Goal: Participate in discussion: Engage in conversation with other users on a specific topic

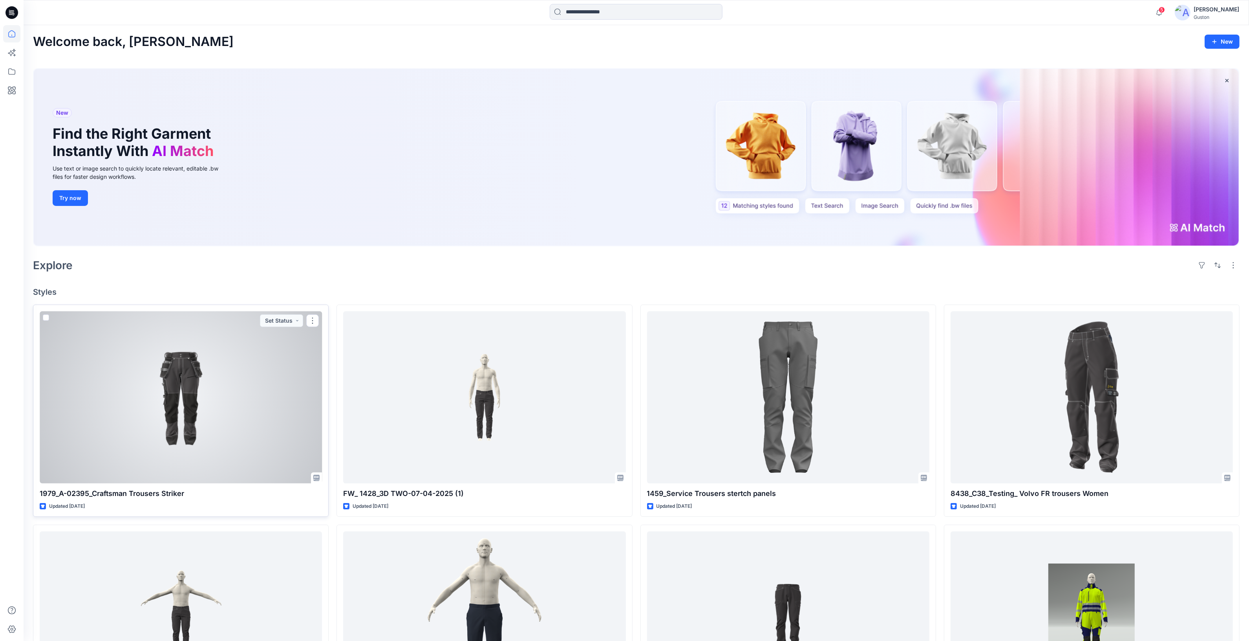
click at [189, 392] on div at bounding box center [181, 397] width 282 height 172
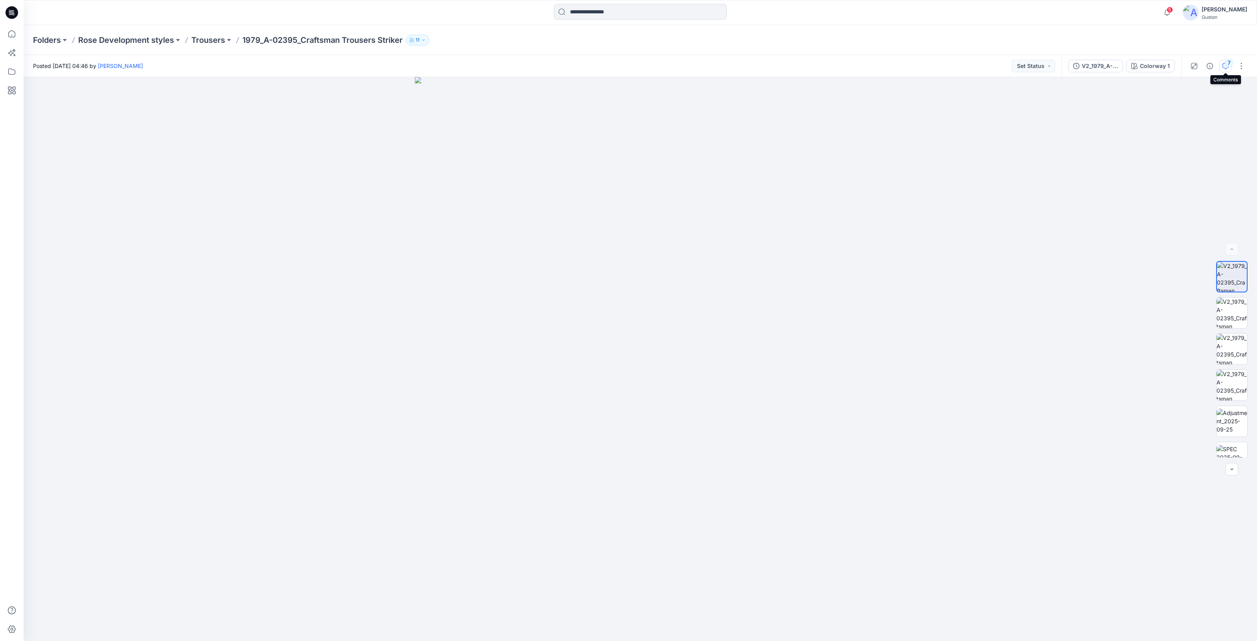
click at [1226, 66] on icon "button" at bounding box center [1225, 66] width 6 height 6
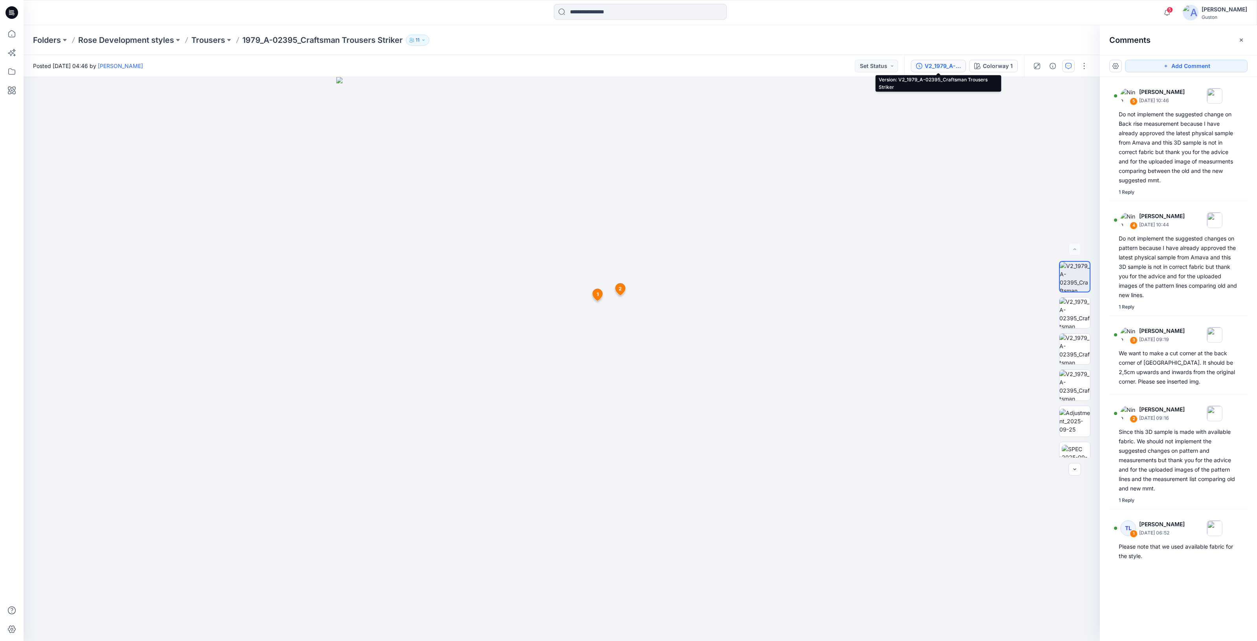
click at [943, 67] on div "V2_1979_A-02395_Craftsman Trousers Striker" at bounding box center [943, 66] width 36 height 9
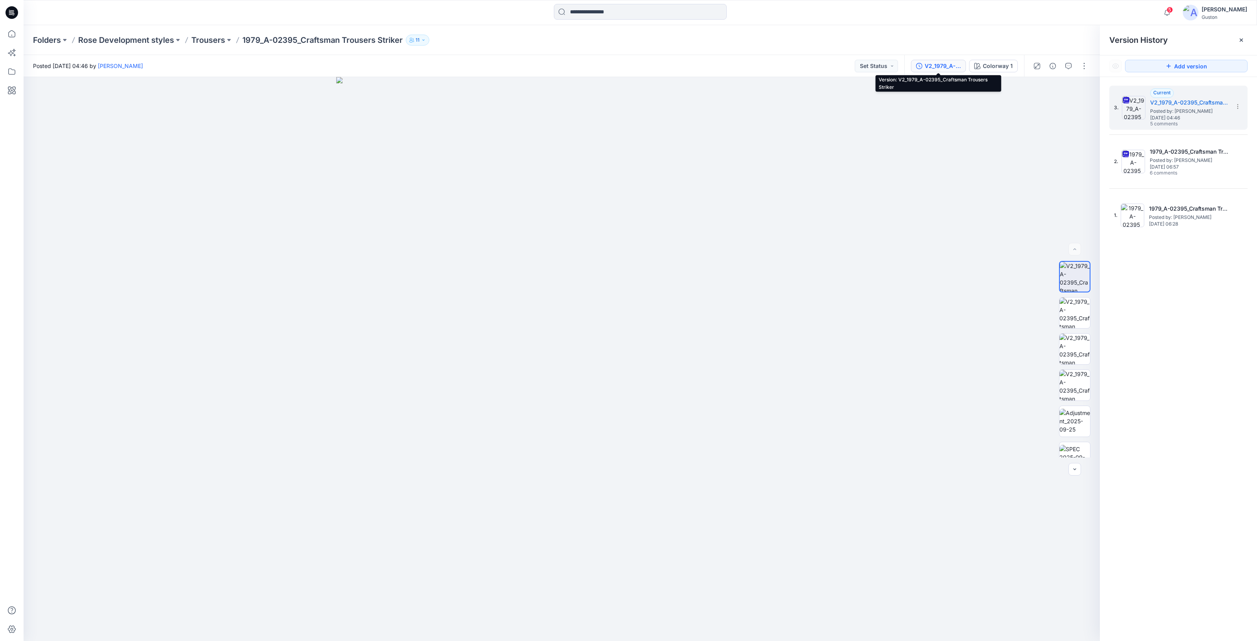
click at [952, 68] on div "V2_1979_A-02395_Craftsman Trousers Striker" at bounding box center [943, 66] width 36 height 9
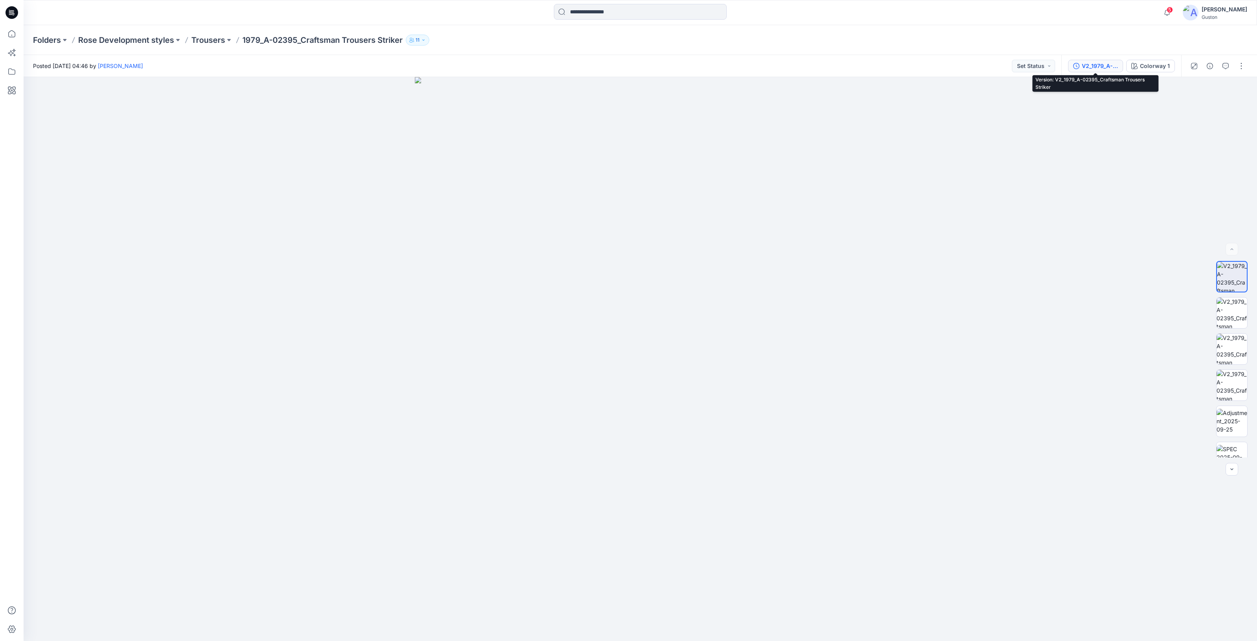
click at [1108, 68] on div "V2_1979_A-02395_Craftsman Trousers Striker" at bounding box center [1100, 66] width 36 height 9
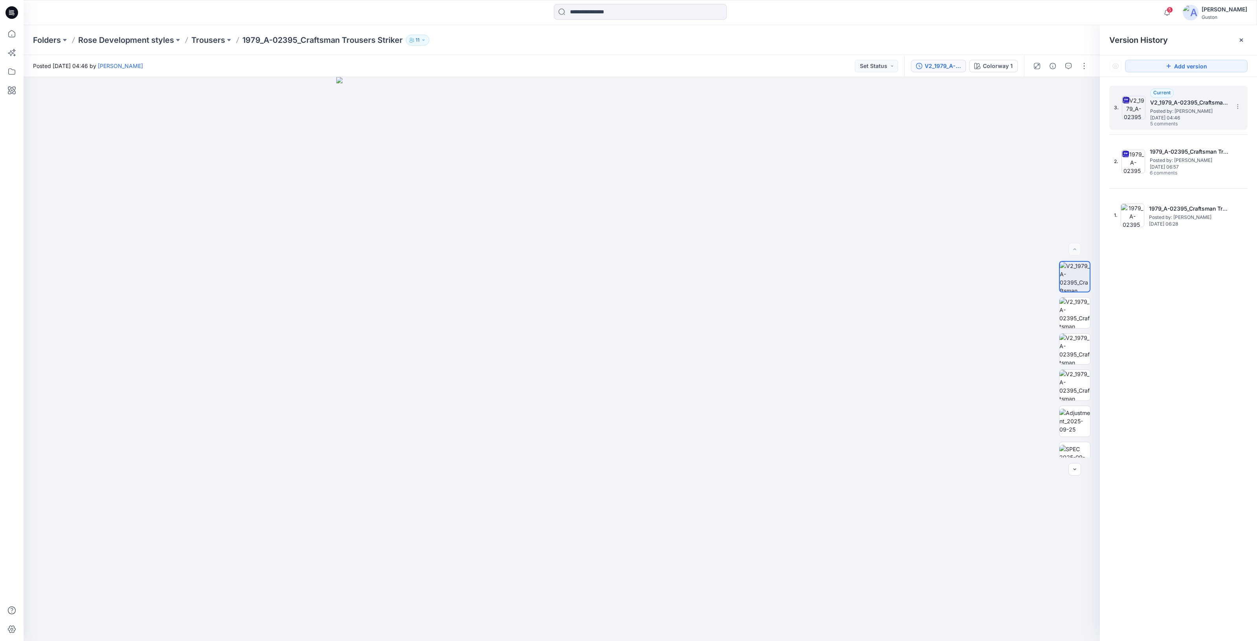
click at [1199, 103] on h5 "V2_1979_A-02395_Craftsman Trousers Striker" at bounding box center [1189, 102] width 79 height 9
click at [1200, 161] on span "Posted by: [PERSON_NAME]" at bounding box center [1189, 160] width 79 height 8
click at [1197, 114] on span "Posted by: [PERSON_NAME]" at bounding box center [1189, 111] width 79 height 8
click at [1069, 67] on icon "button" at bounding box center [1068, 66] width 6 height 6
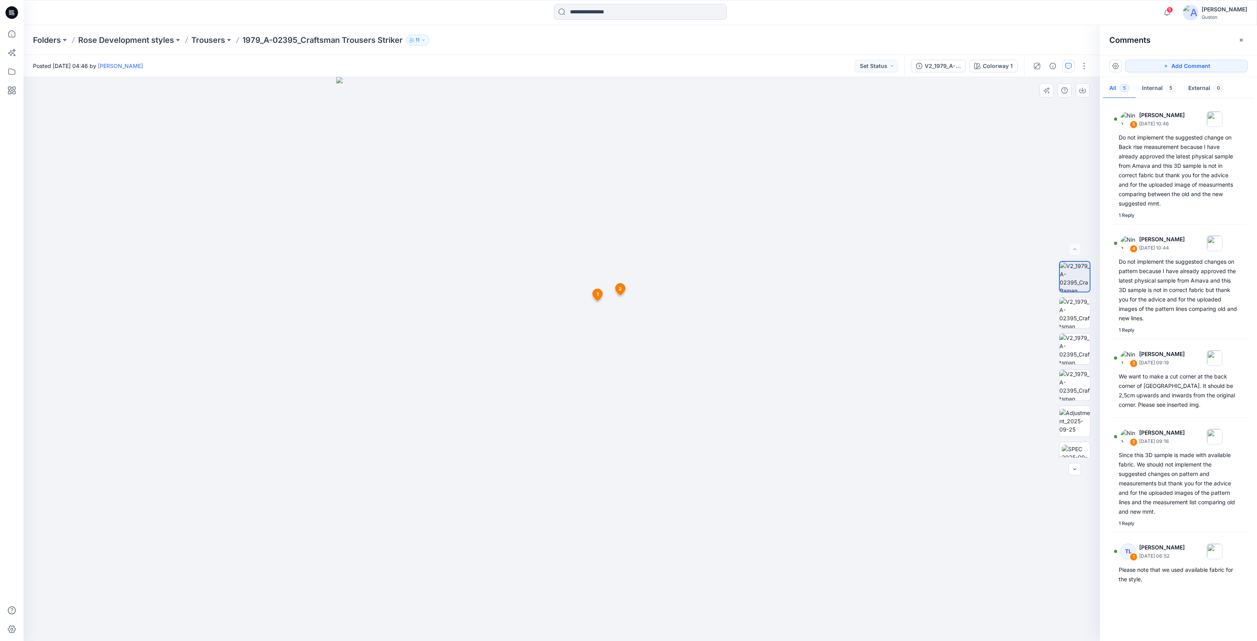
click at [599, 293] on icon at bounding box center [598, 295] width 10 height 12
click at [619, 287] on span "2" at bounding box center [620, 288] width 3 height 7
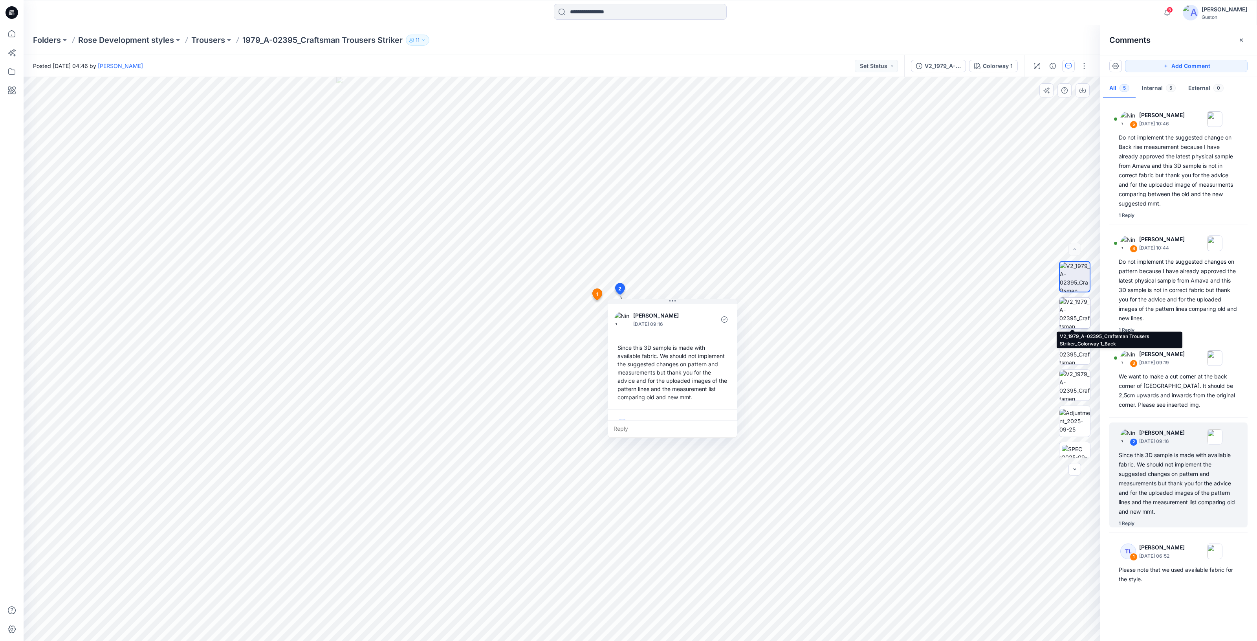
click at [1074, 314] on img at bounding box center [1074, 312] width 31 height 31
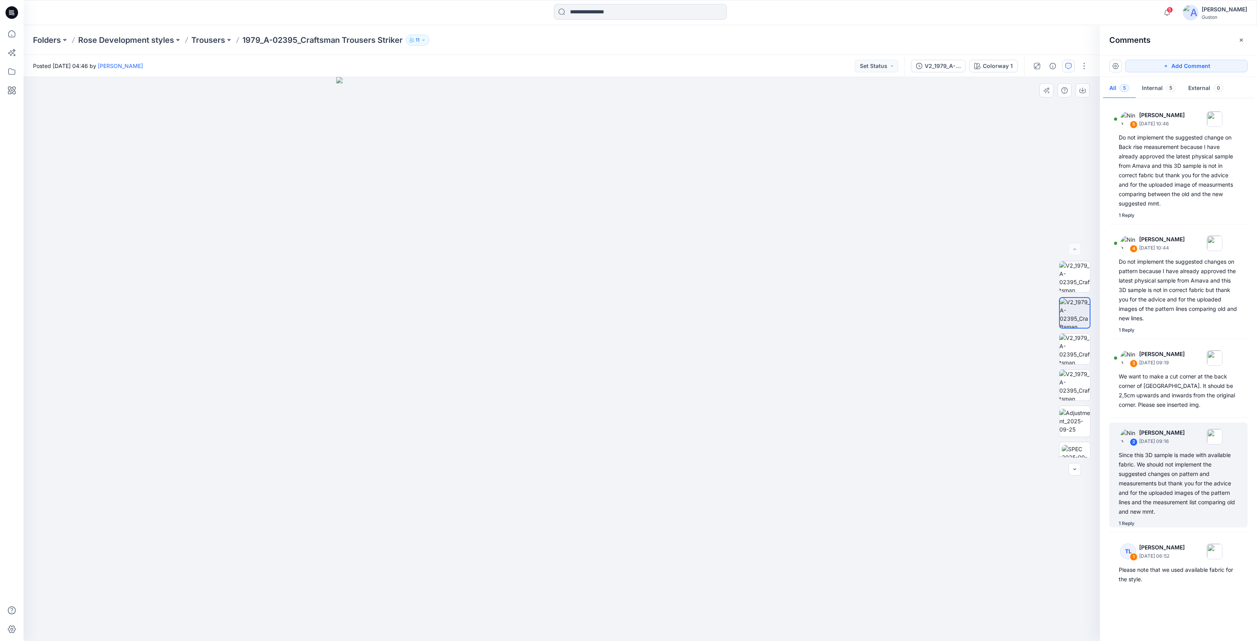
click at [576, 235] on img at bounding box center [561, 359] width 451 height 564
click at [562, 228] on img at bounding box center [561, 359] width 451 height 564
click at [1077, 427] on img at bounding box center [1074, 420] width 31 height 25
click at [630, 210] on span "4" at bounding box center [631, 211] width 3 height 7
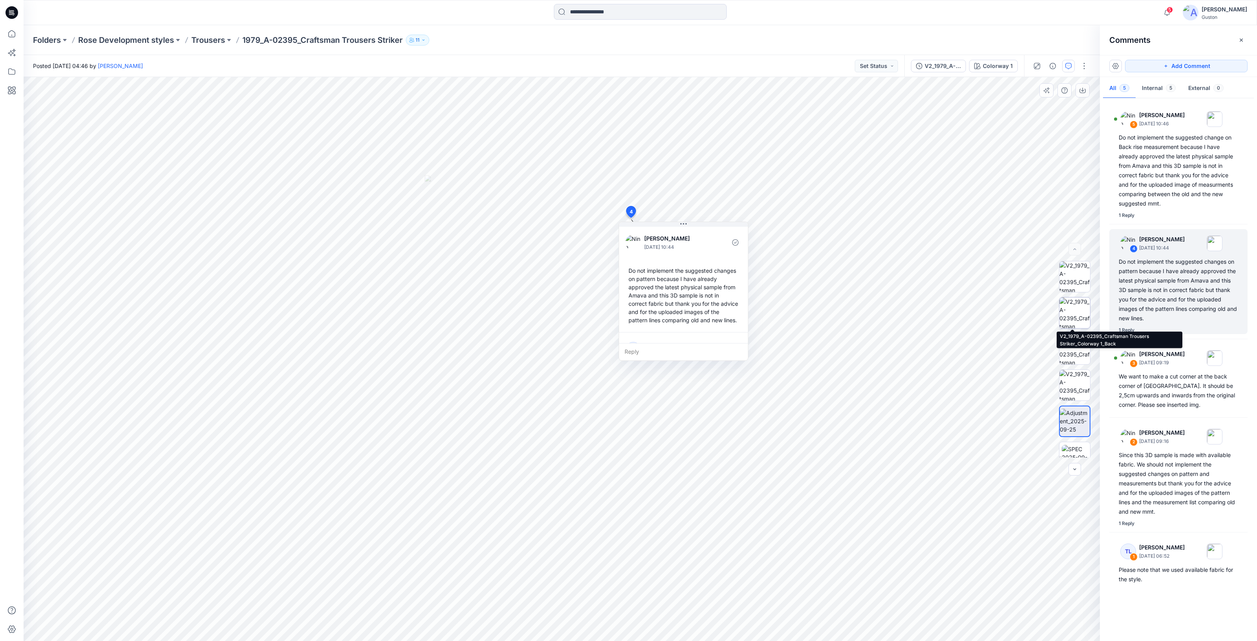
click at [1073, 313] on img at bounding box center [1074, 312] width 31 height 31
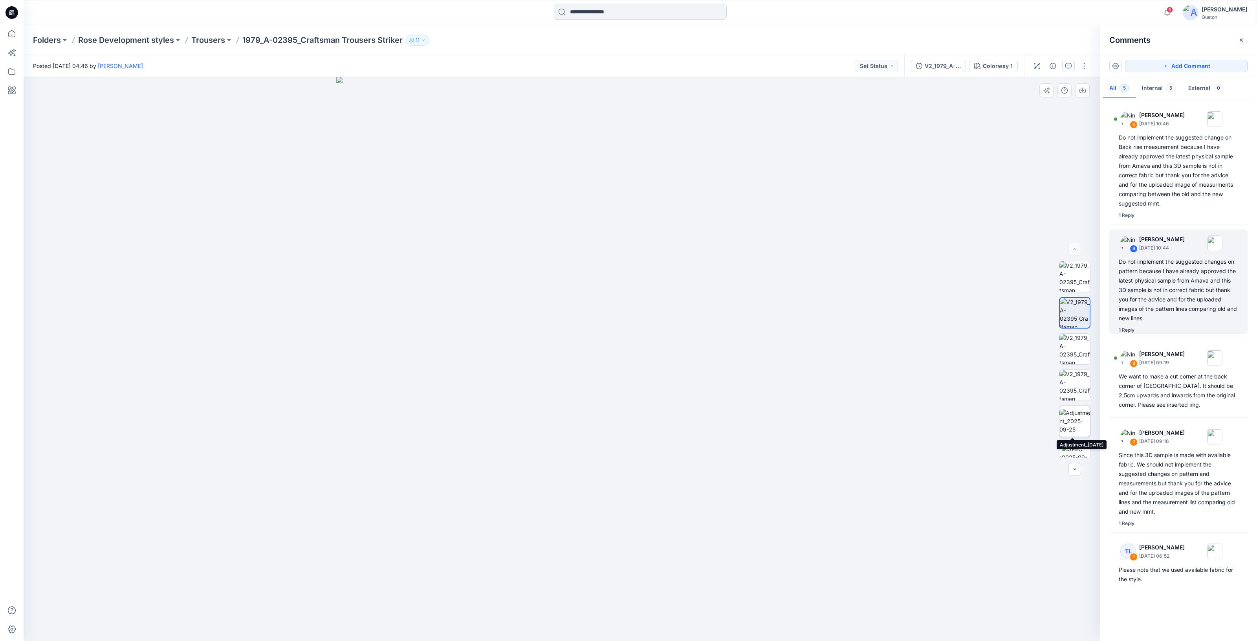
click at [1070, 419] on img at bounding box center [1074, 420] width 31 height 25
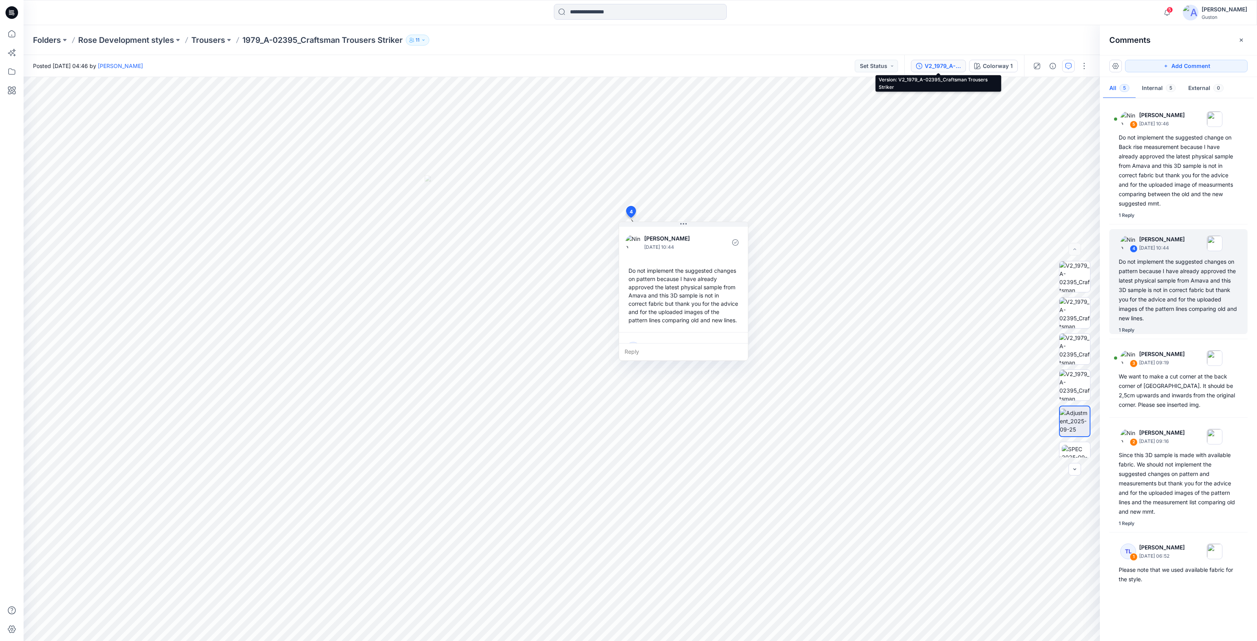
click at [949, 65] on div "V2_1979_A-02395_Craftsman Trousers Striker" at bounding box center [943, 66] width 36 height 9
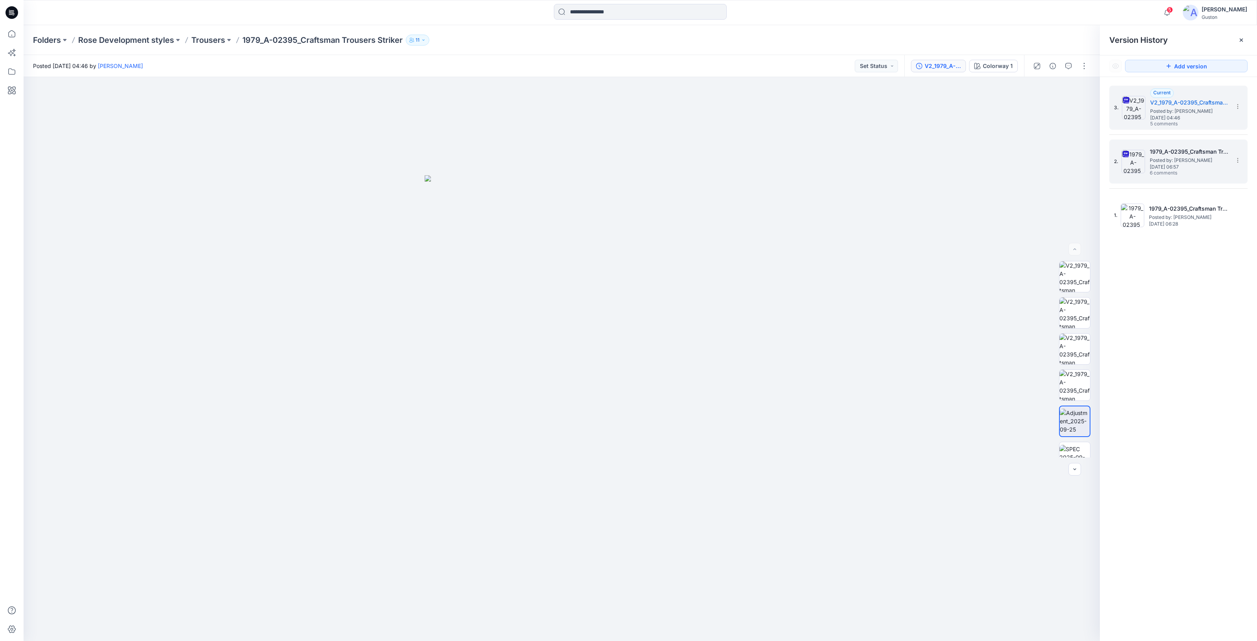
click at [1172, 165] on span "[DATE] 06:57" at bounding box center [1189, 166] width 79 height 5
click at [1067, 67] on icon "button" at bounding box center [1068, 66] width 6 height 6
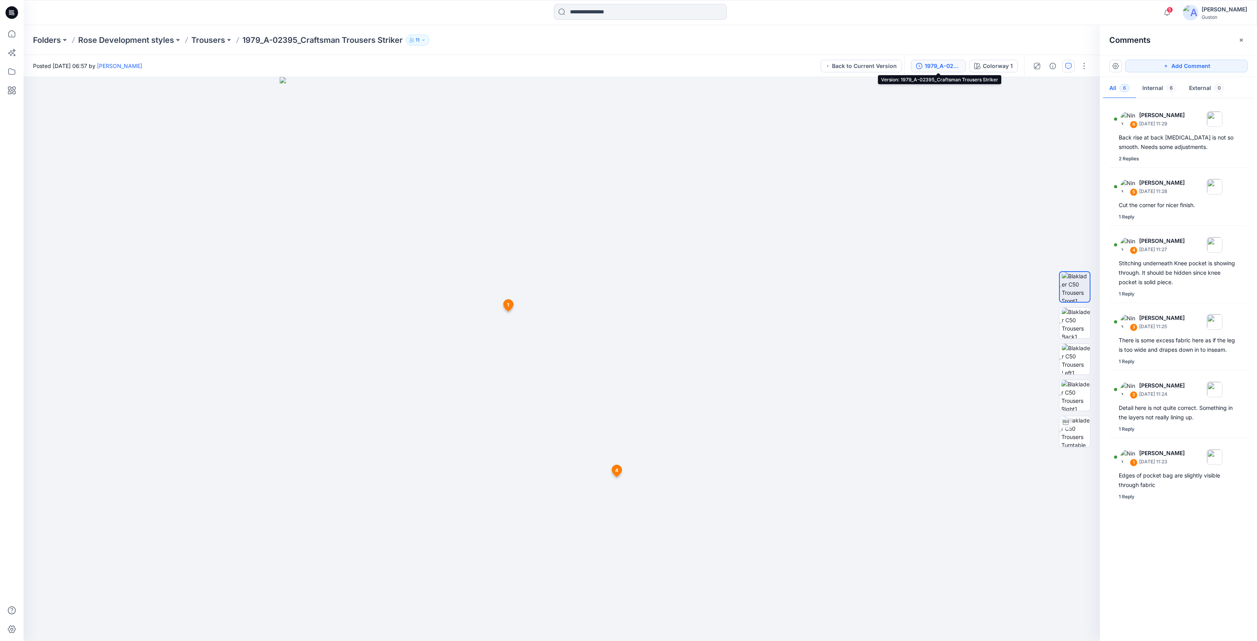
click at [945, 64] on div "1979_A-02395_Craftsman Trousers Striker" at bounding box center [943, 66] width 36 height 9
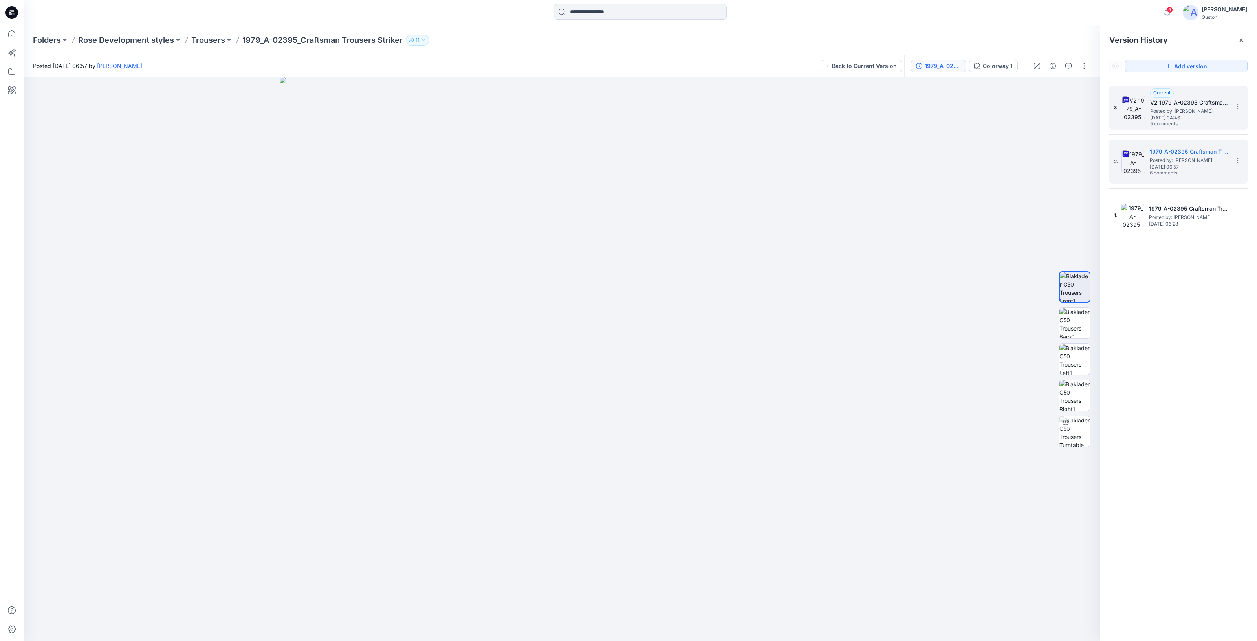
click at [1173, 116] on span "[DATE] 04:46" at bounding box center [1189, 117] width 79 height 5
click at [1066, 67] on icon "button" at bounding box center [1068, 66] width 6 height 6
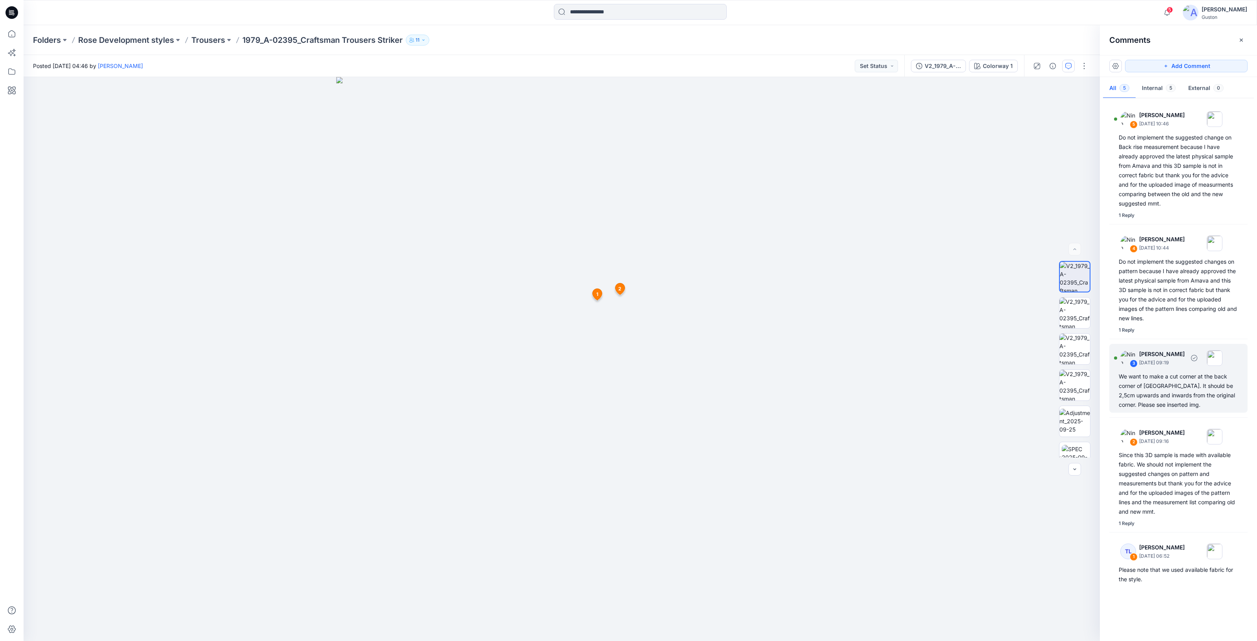
click at [1208, 380] on div "We want to make a cut corner at the back corner of [GEOGRAPHIC_DATA]. It should…" at bounding box center [1178, 391] width 119 height 38
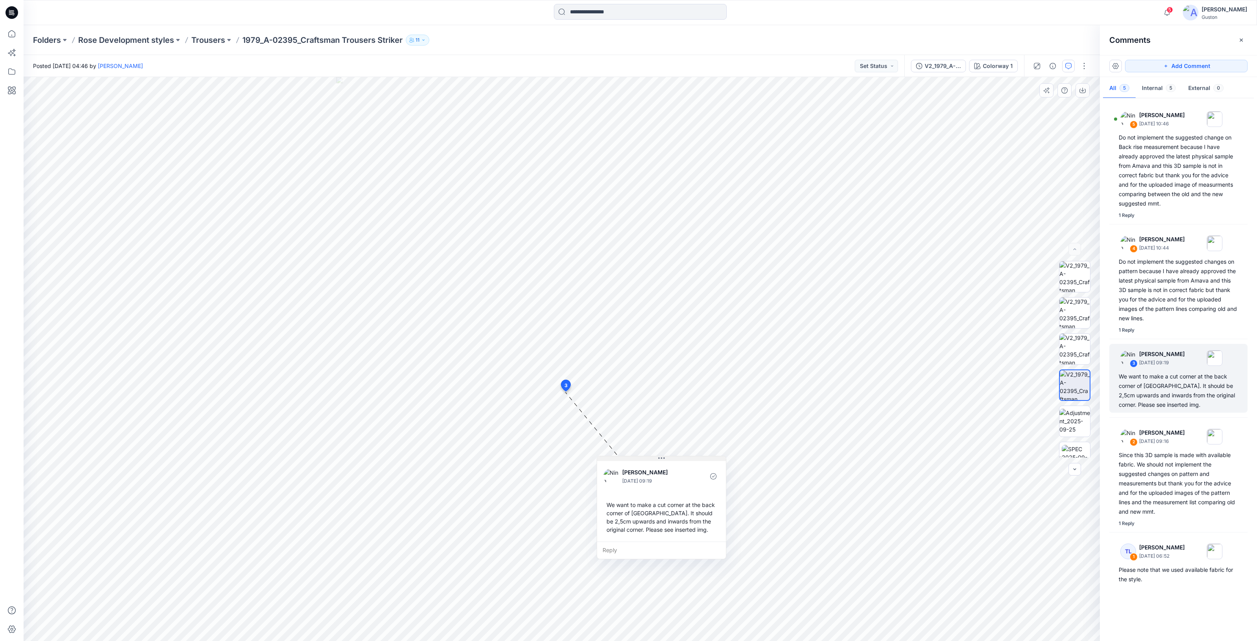
drag, startPoint x: 621, startPoint y: 400, endPoint x: 664, endPoint y: 460, distance: 74.3
click at [664, 460] on icon at bounding box center [661, 458] width 6 height 6
click at [1079, 308] on img at bounding box center [1074, 312] width 31 height 31
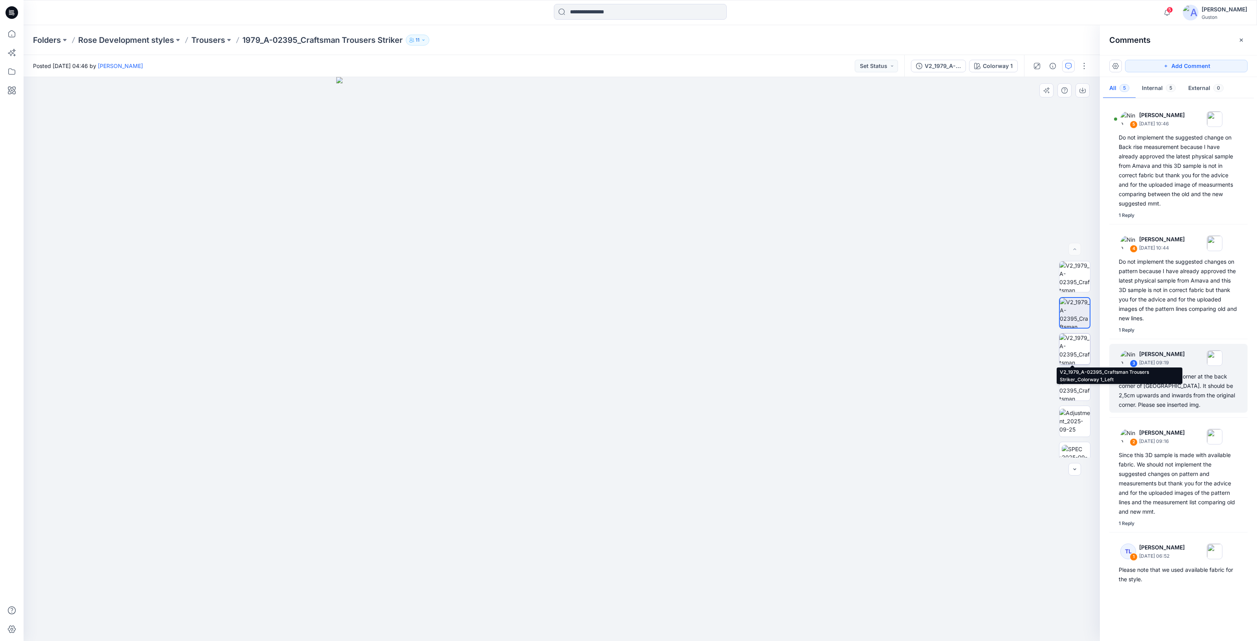
click at [1071, 342] on img at bounding box center [1074, 348] width 31 height 31
click at [1067, 67] on icon "button" at bounding box center [1068, 66] width 6 height 6
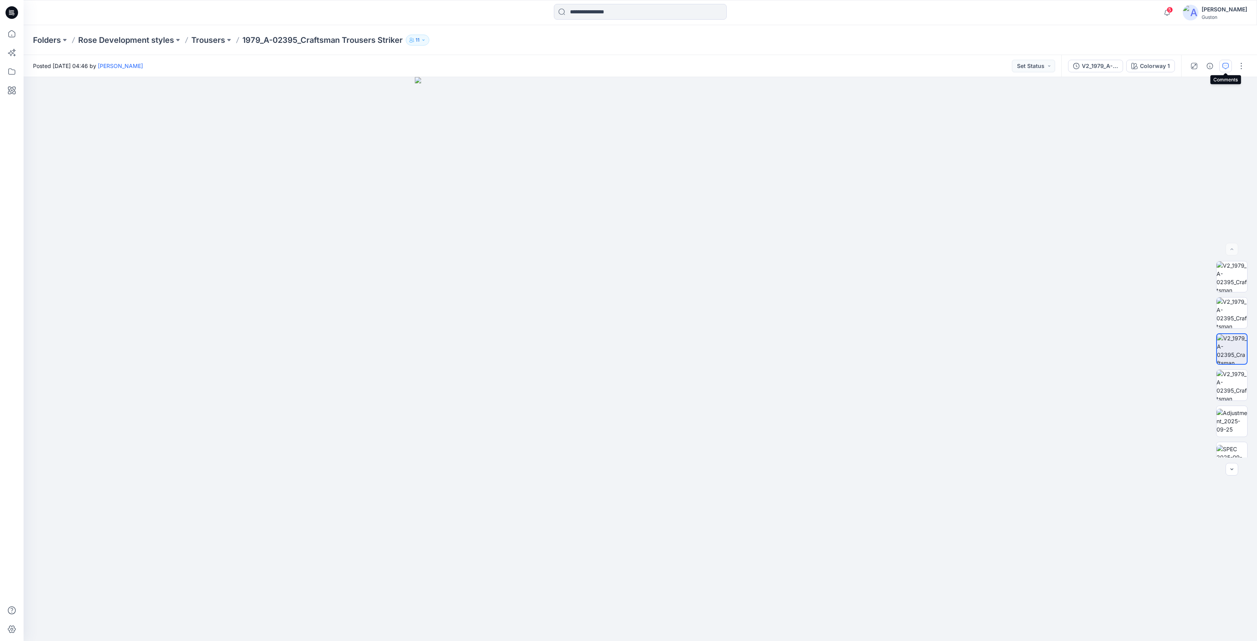
click at [1224, 69] on button "button" at bounding box center [1225, 66] width 13 height 13
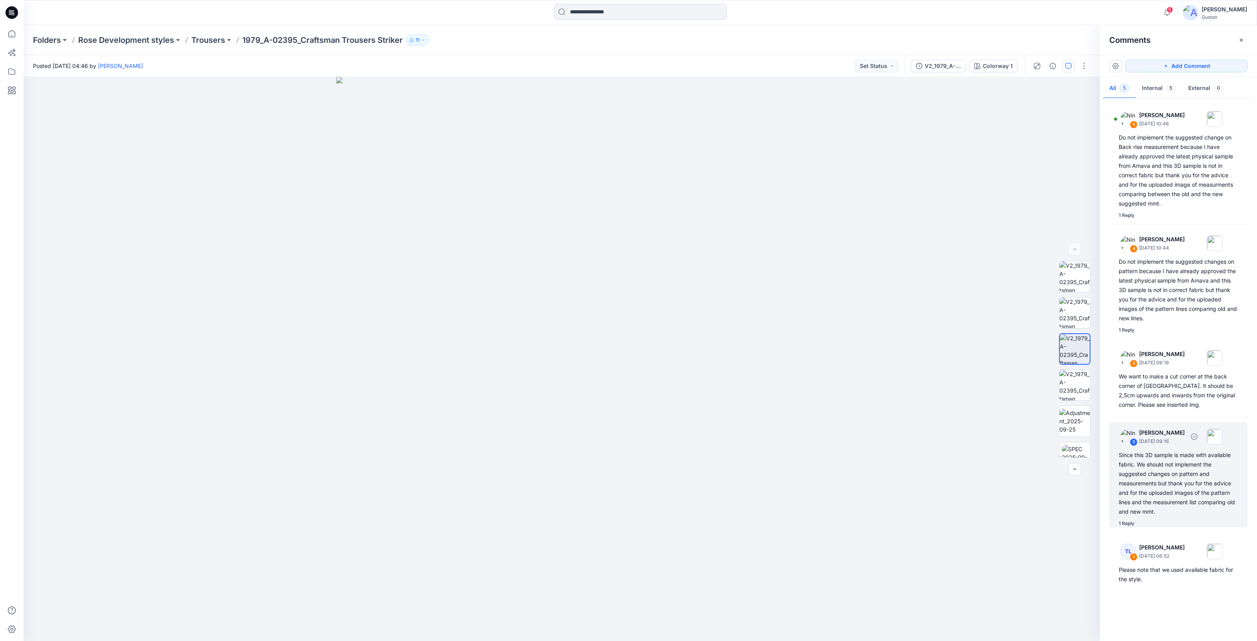
click at [1180, 476] on div "Since this 3D sample is made with available fabric. We should not implement the…" at bounding box center [1178, 483] width 119 height 66
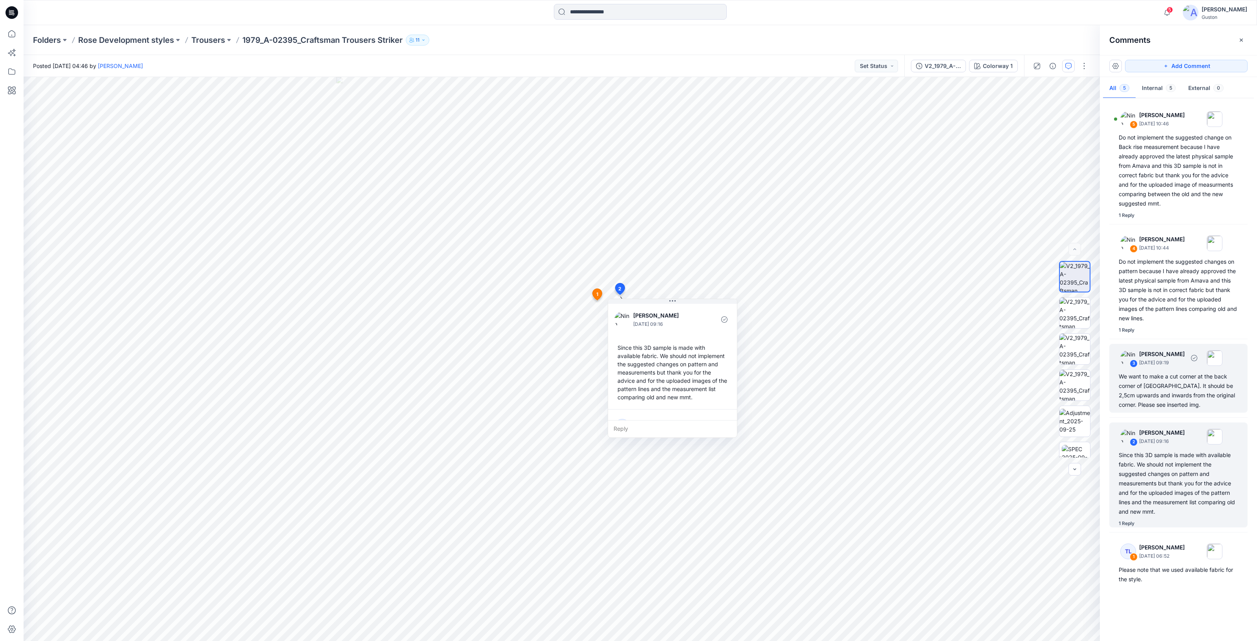
click at [1175, 378] on div "We want to make a cut corner at the back corner of [GEOGRAPHIC_DATA]. It should…" at bounding box center [1178, 391] width 119 height 38
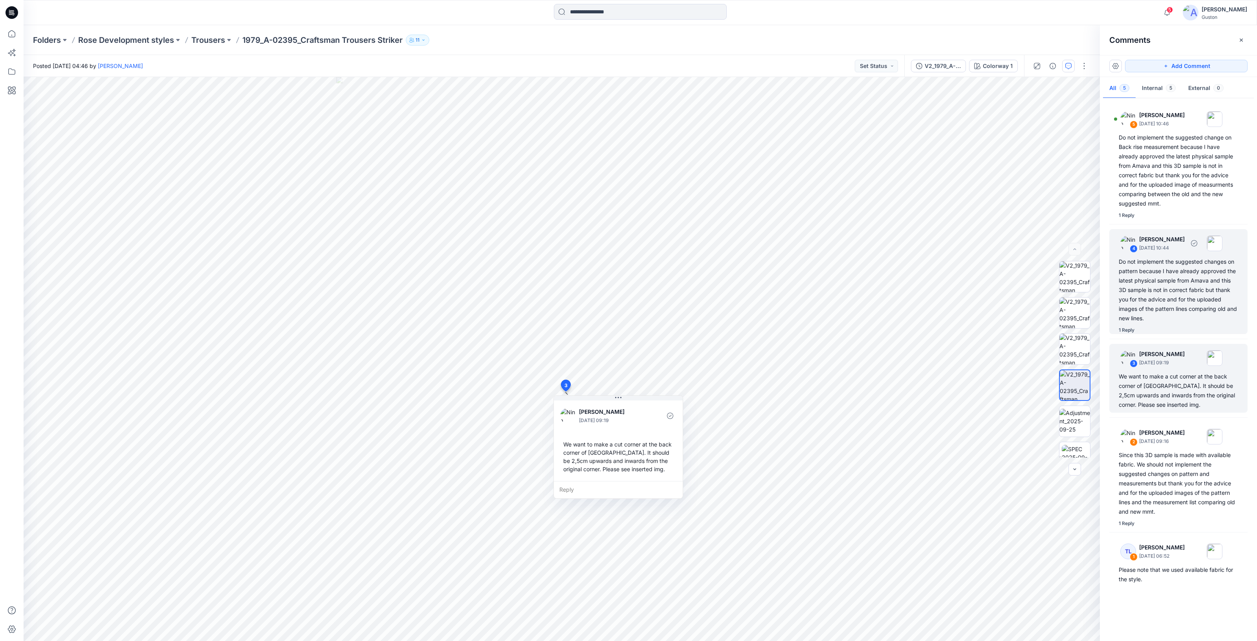
click at [1168, 276] on div "Do not implement the suggested changes on pattern because I have already approv…" at bounding box center [1178, 290] width 119 height 66
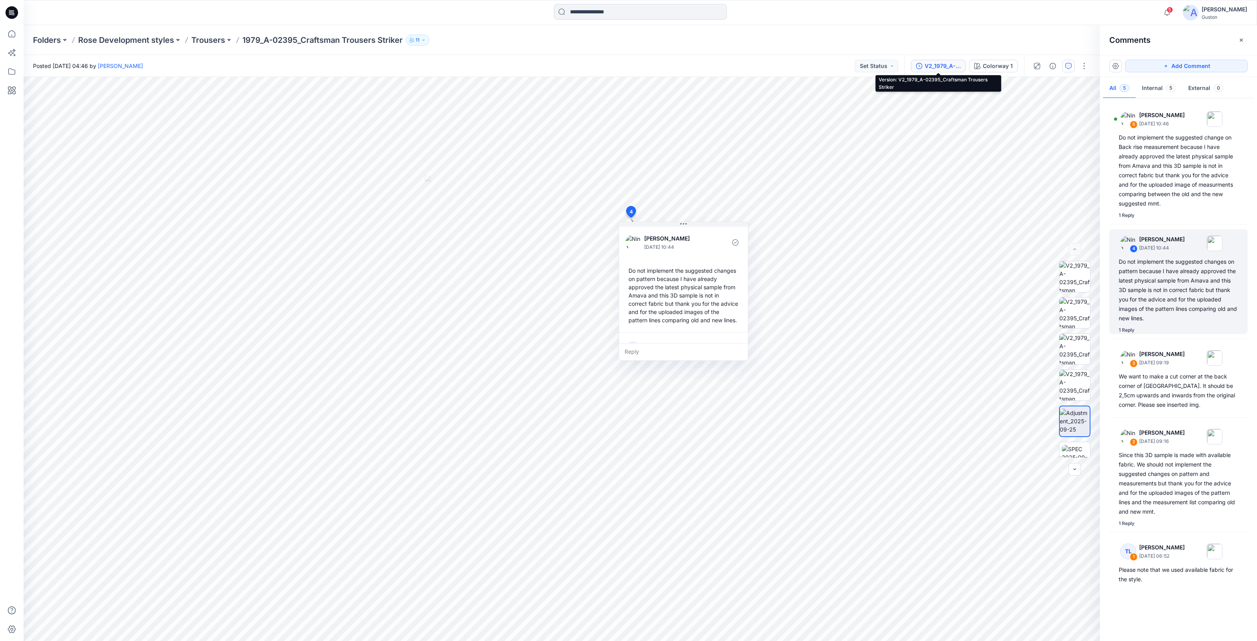
click at [948, 70] on div "V2_1979_A-02395_Craftsman Trousers Striker" at bounding box center [943, 66] width 36 height 9
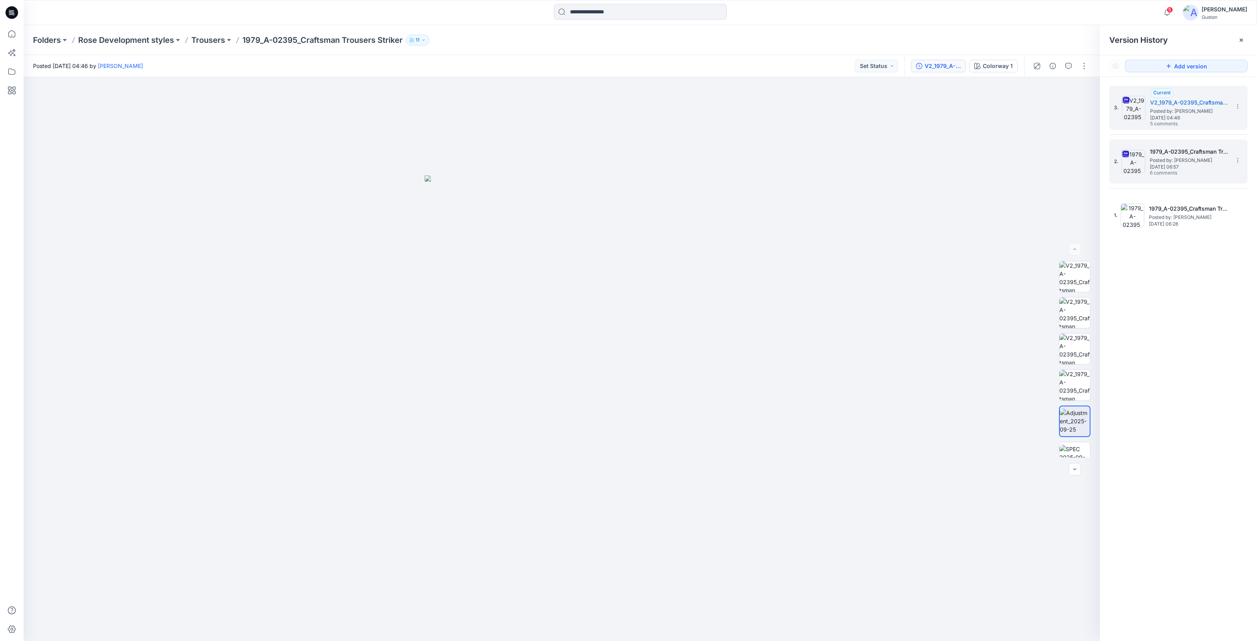
click at [1182, 156] on span "Posted by: [PERSON_NAME]" at bounding box center [1189, 160] width 79 height 8
click at [1068, 69] on button "button" at bounding box center [1068, 66] width 13 height 13
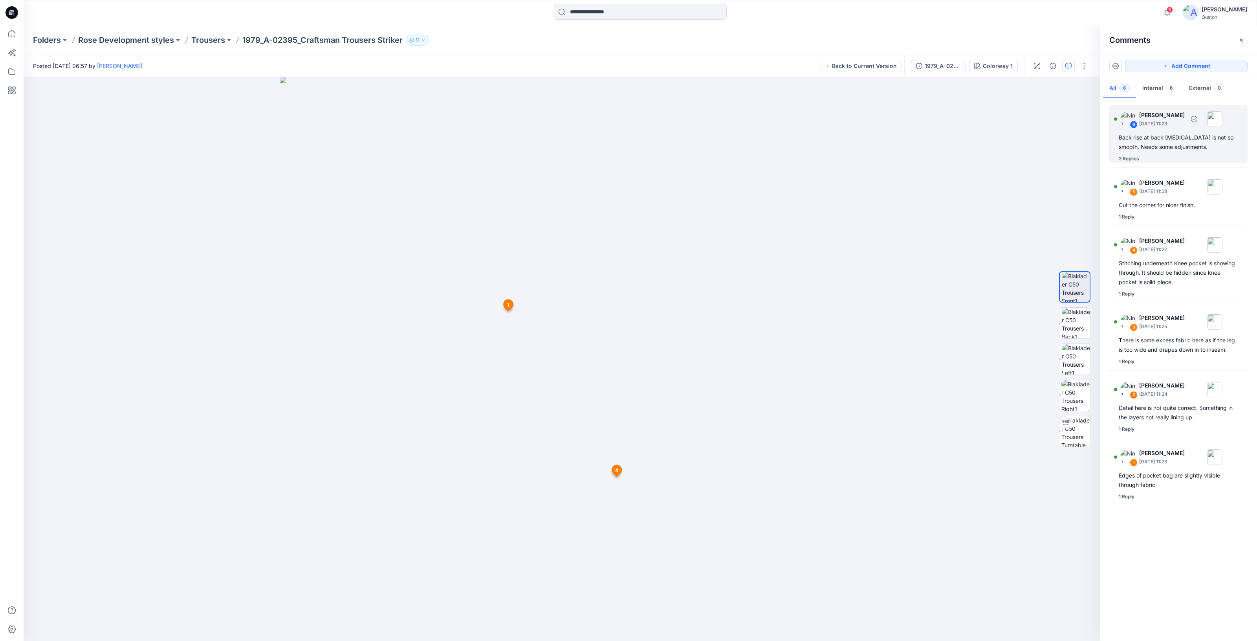
click at [1166, 145] on div "Back rise at back [MEDICAL_DATA] is not so smooth. Needs some adjustments." at bounding box center [1178, 142] width 119 height 19
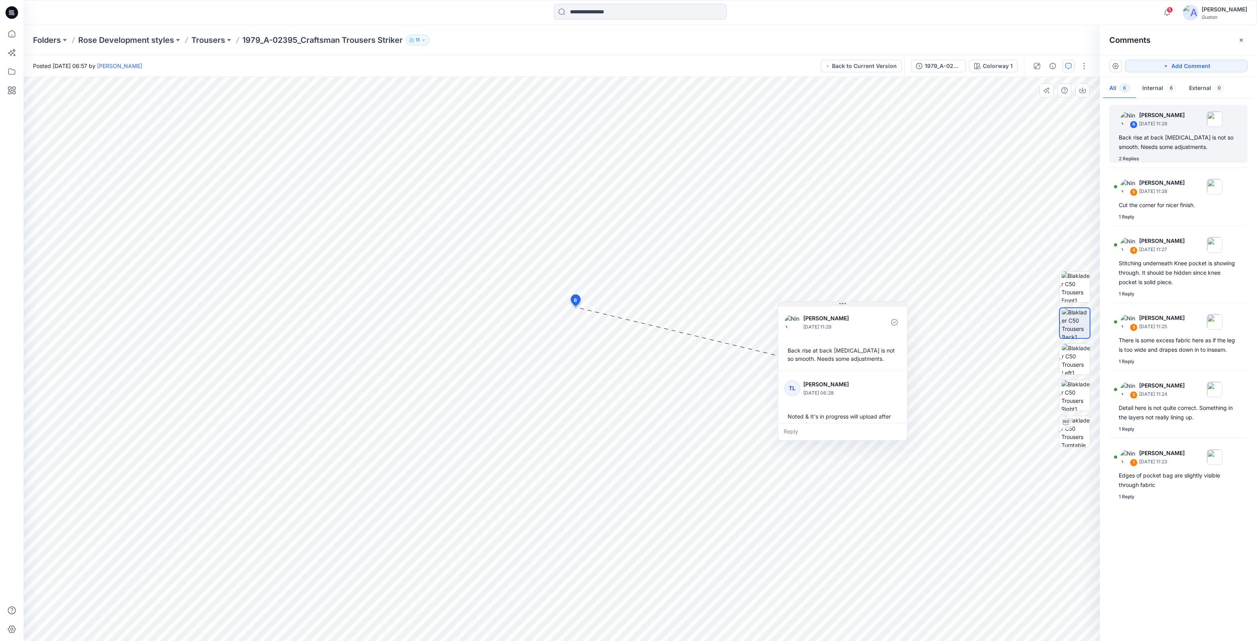
drag, startPoint x: 631, startPoint y: 312, endPoint x: 845, endPoint y: 304, distance: 214.6
click at [845, 304] on icon at bounding box center [842, 303] width 6 height 6
click at [947, 62] on div "1979_A-02395_Craftsman Trousers Striker" at bounding box center [943, 66] width 36 height 9
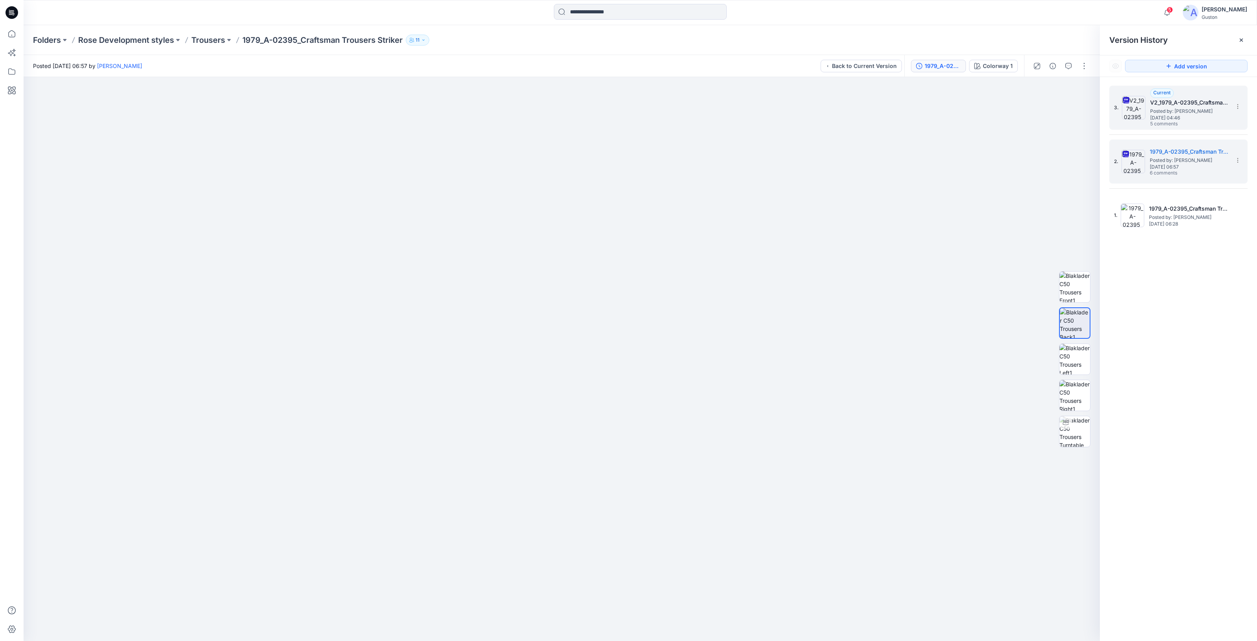
click at [1183, 106] on h5 "V2_1979_A-02395_Craftsman Trousers Striker" at bounding box center [1189, 102] width 79 height 9
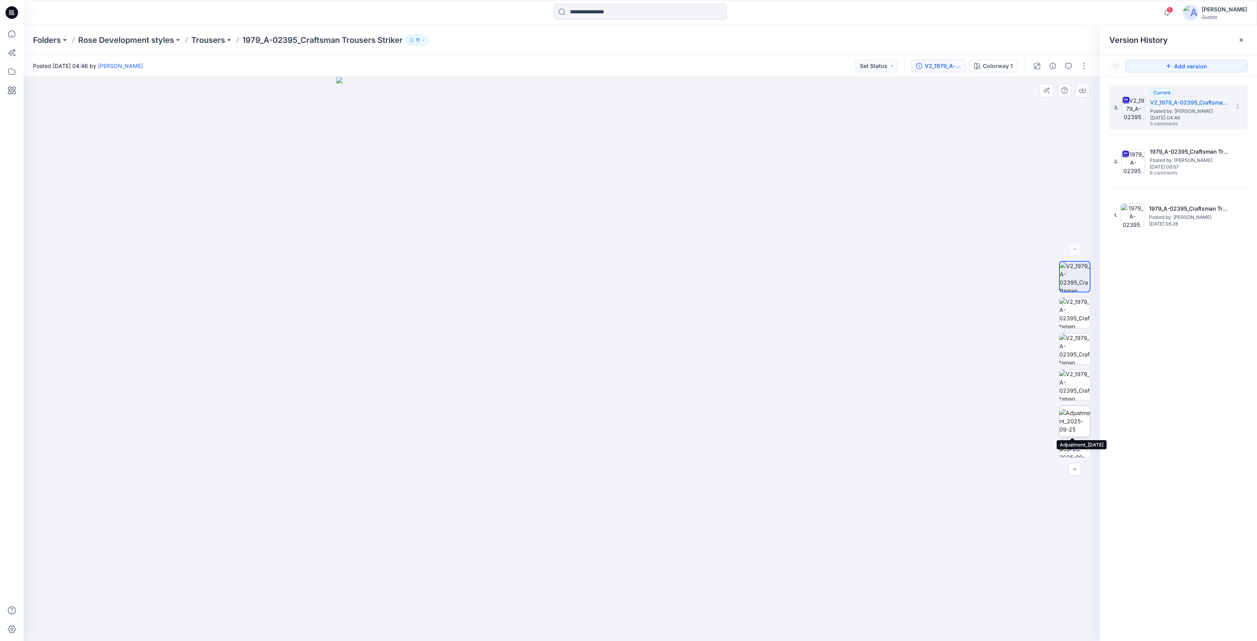
click at [1072, 416] on img at bounding box center [1074, 420] width 31 height 25
click at [1174, 108] on span "Posted by: [PERSON_NAME]" at bounding box center [1189, 111] width 79 height 8
click at [1075, 436] on img at bounding box center [1074, 441] width 31 height 25
click at [1190, 110] on span "Posted by: [PERSON_NAME]" at bounding box center [1189, 111] width 79 height 8
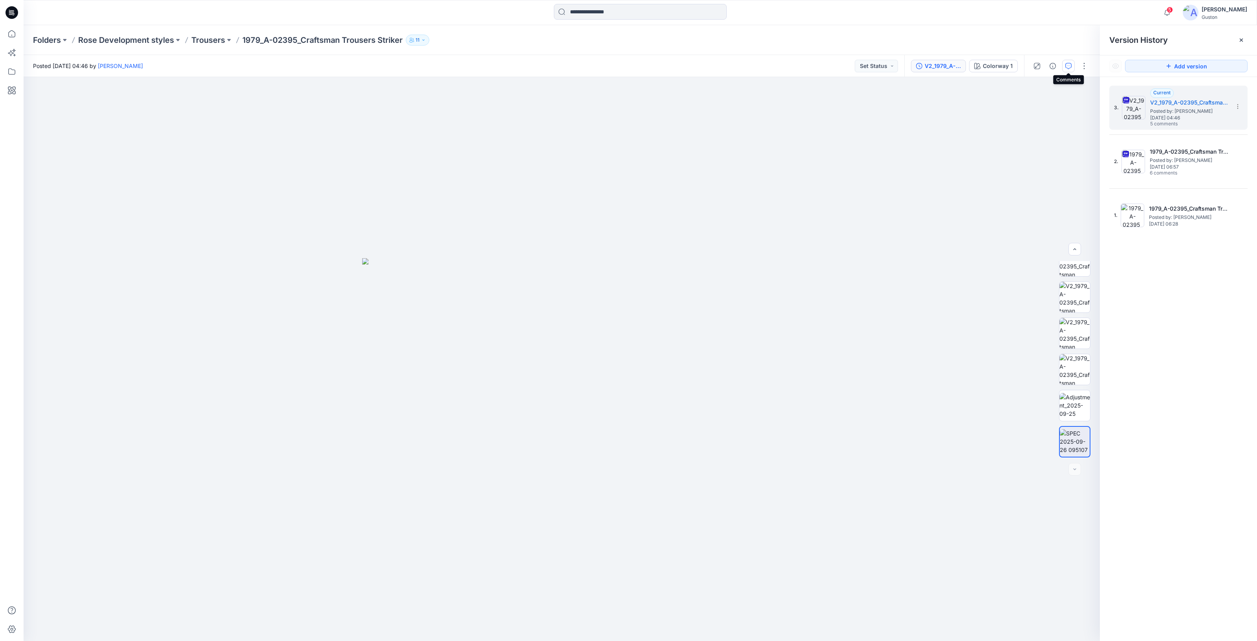
click at [1064, 66] on button "button" at bounding box center [1068, 66] width 13 height 13
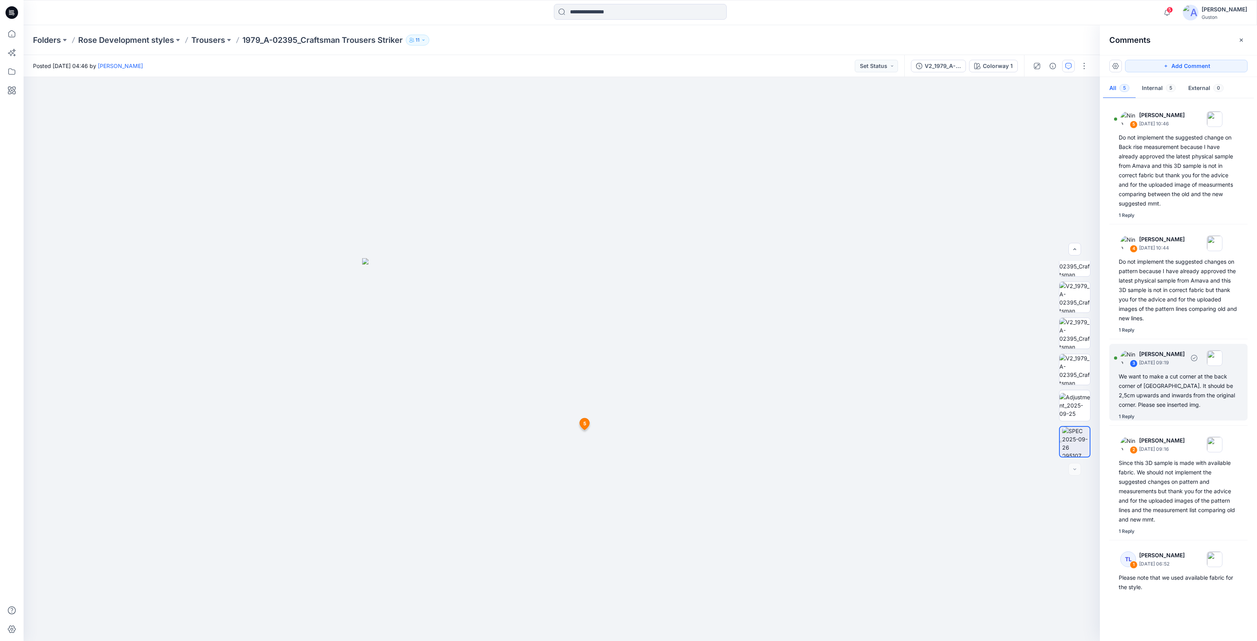
click at [1173, 376] on div "We want to make a cut corner at the back corner of [GEOGRAPHIC_DATA]. It should…" at bounding box center [1178, 391] width 119 height 38
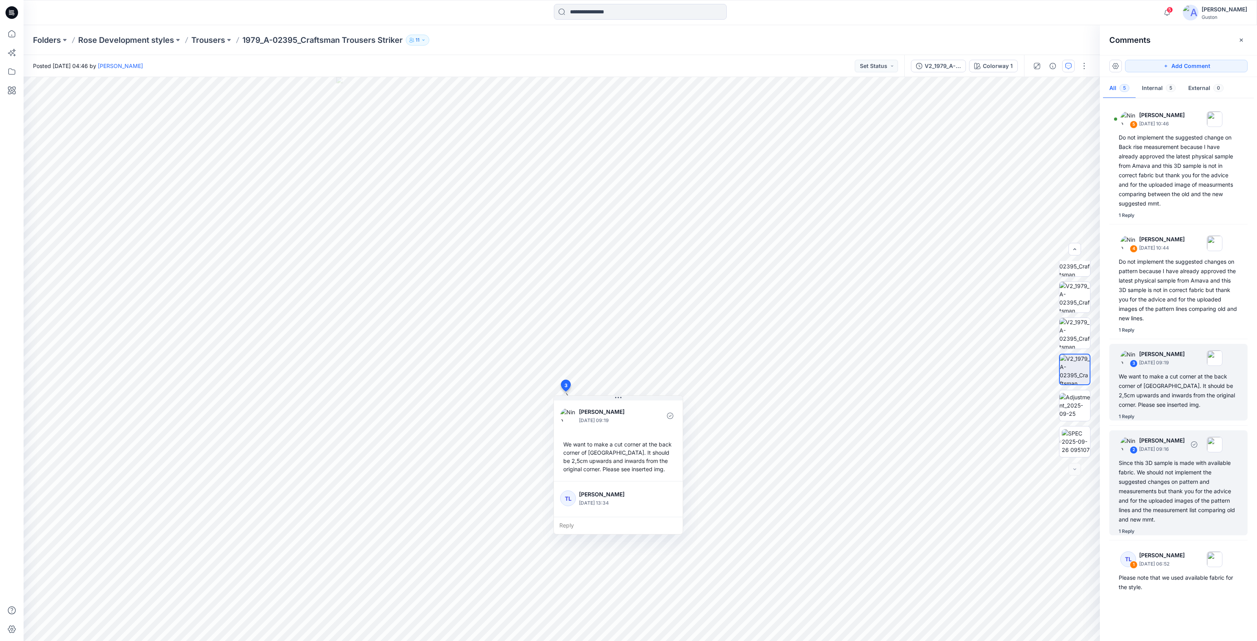
click at [1165, 481] on div "Since this 3D sample is made with available fabric. We should not implement the…" at bounding box center [1178, 491] width 119 height 66
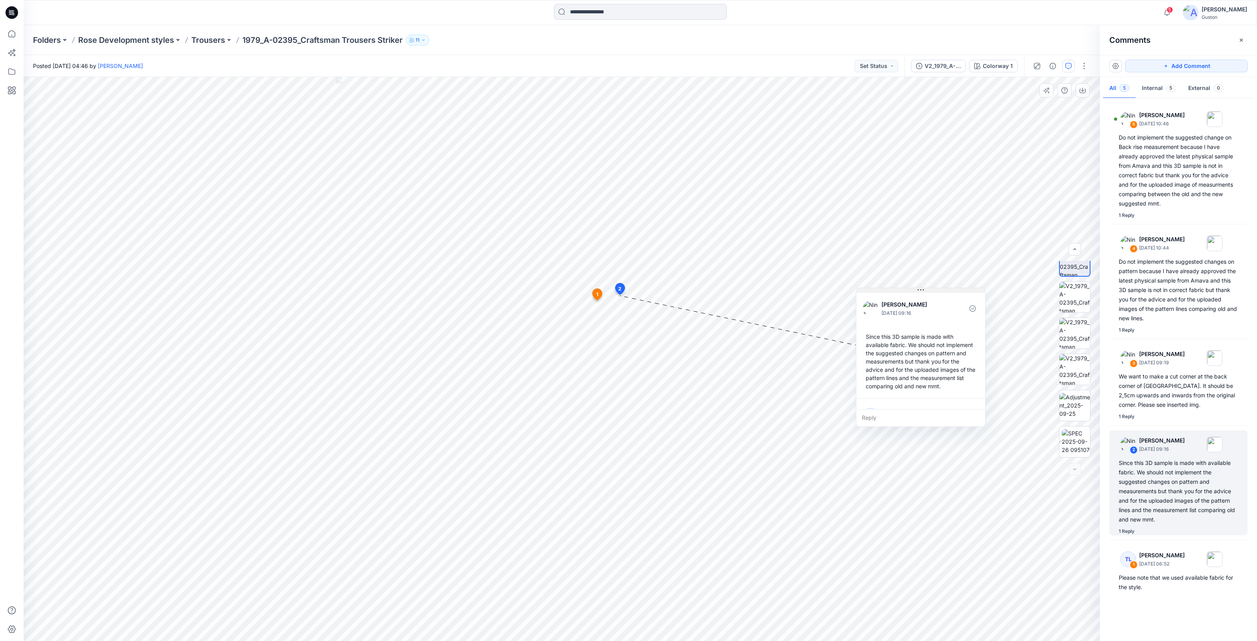
drag, startPoint x: 672, startPoint y: 300, endPoint x: 920, endPoint y: 289, distance: 248.5
click at [920, 289] on icon at bounding box center [920, 290] width 6 height 6
click at [1126, 531] on div "1 Reply" at bounding box center [1127, 531] width 16 height 8
click at [1163, 281] on div "Do not implement the suggested changes on pattern because I have already approv…" at bounding box center [1178, 290] width 119 height 66
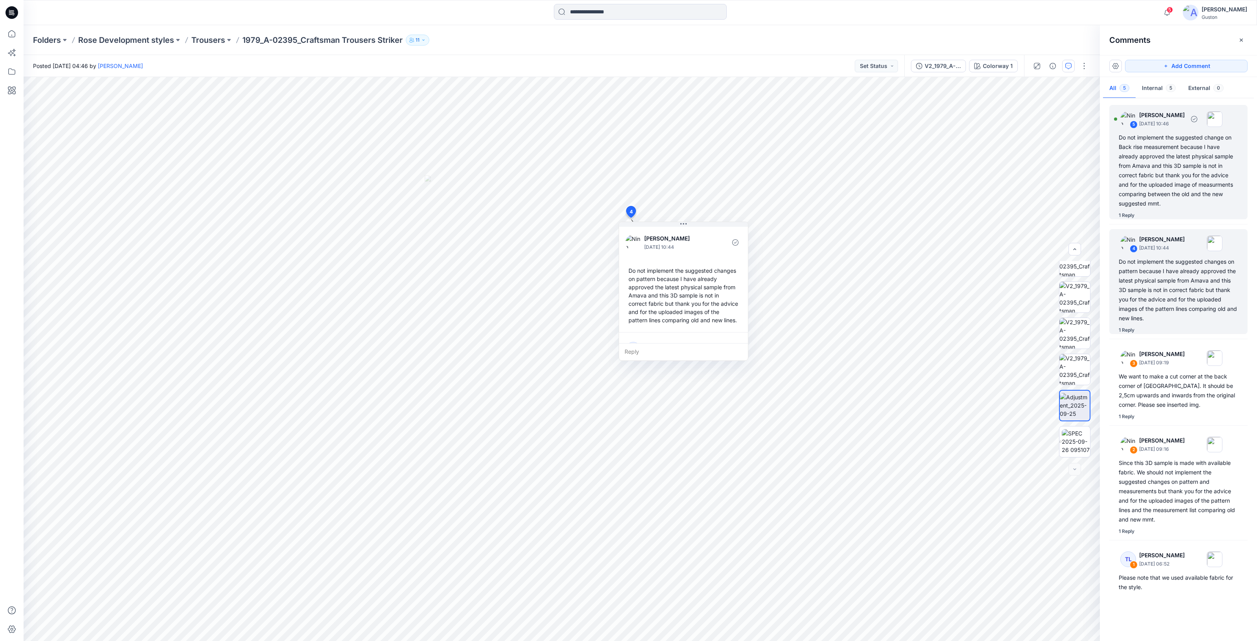
click at [1171, 175] on div "Do not implement the suggested change on Back rise measurement because I have a…" at bounding box center [1178, 170] width 119 height 75
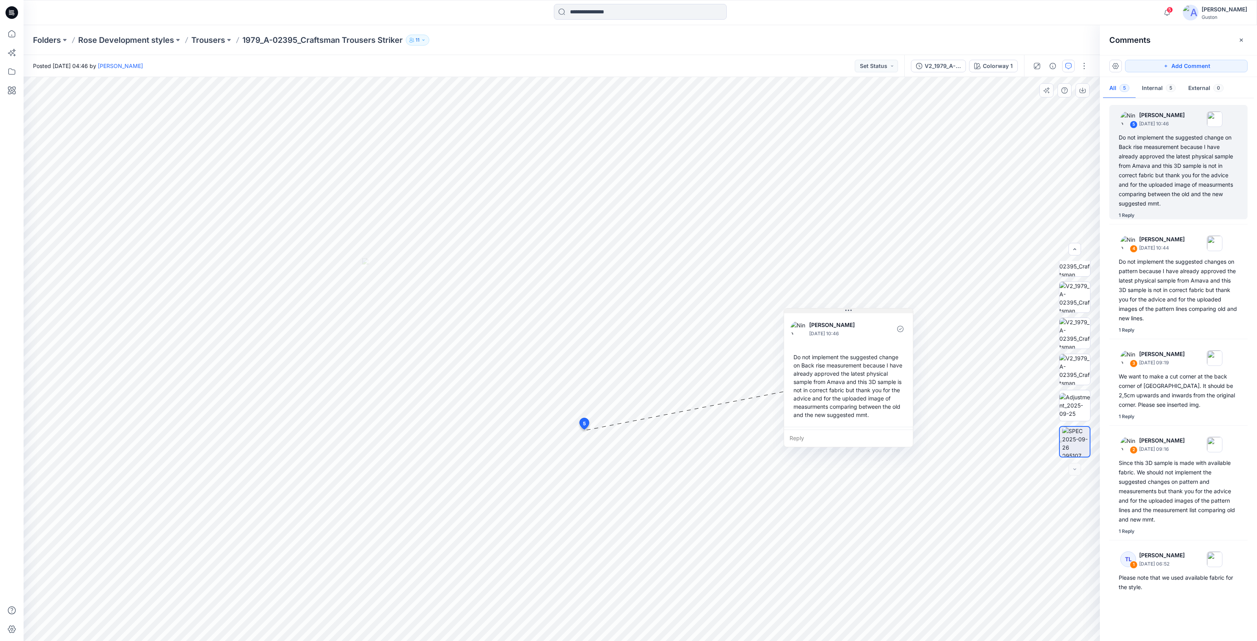
drag, startPoint x: 706, startPoint y: 303, endPoint x: 851, endPoint y: 309, distance: 144.7
click at [851, 309] on icon at bounding box center [848, 310] width 6 height 6
drag, startPoint x: 851, startPoint y: 311, endPoint x: 861, endPoint y: 277, distance: 35.0
click at [861, 277] on icon at bounding box center [857, 276] width 6 height 1
